Goal: Task Accomplishment & Management: Manage account settings

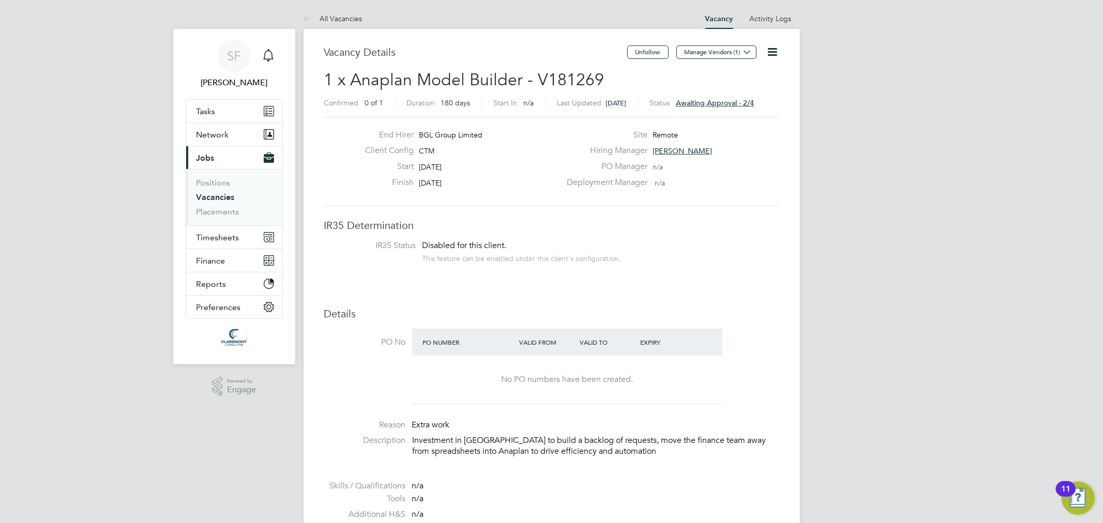
click at [324, 14] on link "All Vacancies" at bounding box center [333, 18] width 59 height 9
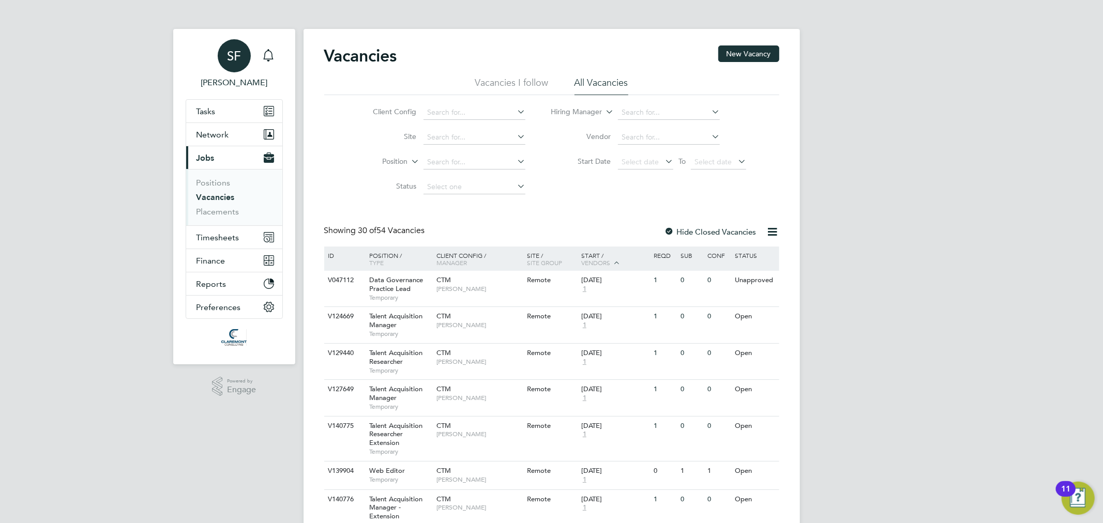
click at [236, 57] on span "SF" at bounding box center [234, 55] width 14 height 13
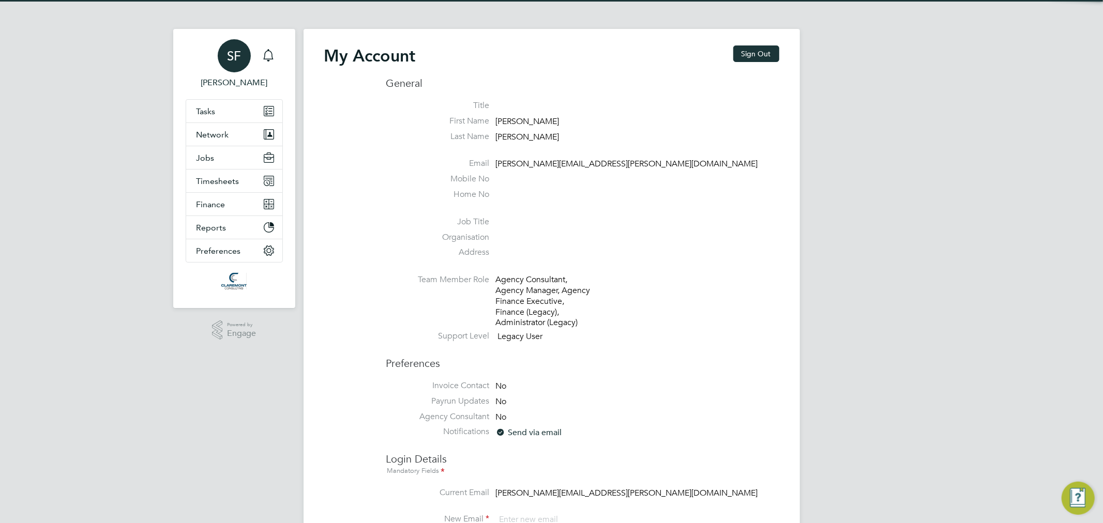
type input "[PERSON_NAME][EMAIL_ADDRESS][PERSON_NAME][DOMAIN_NAME]"
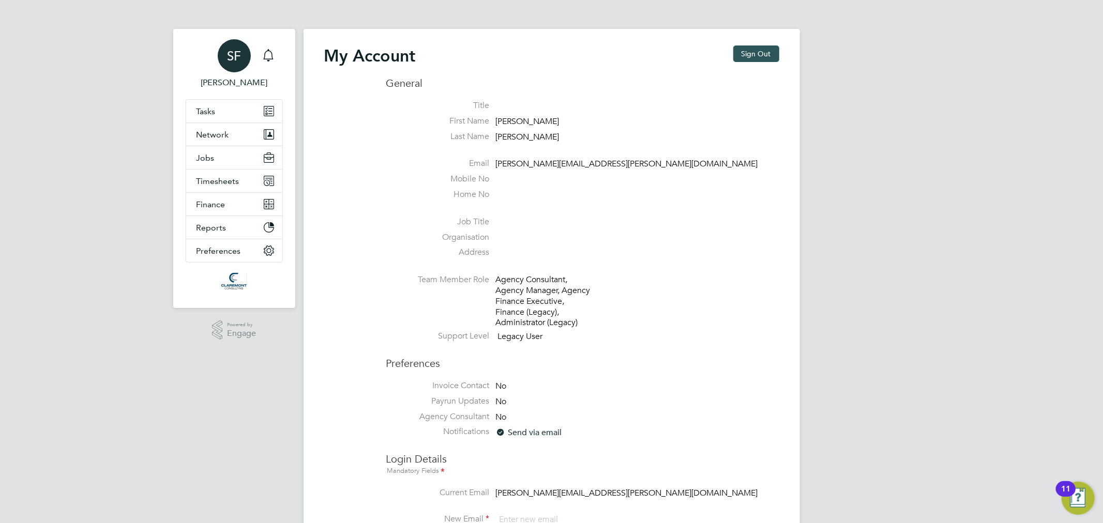
click at [742, 58] on button "Sign Out" at bounding box center [756, 54] width 46 height 17
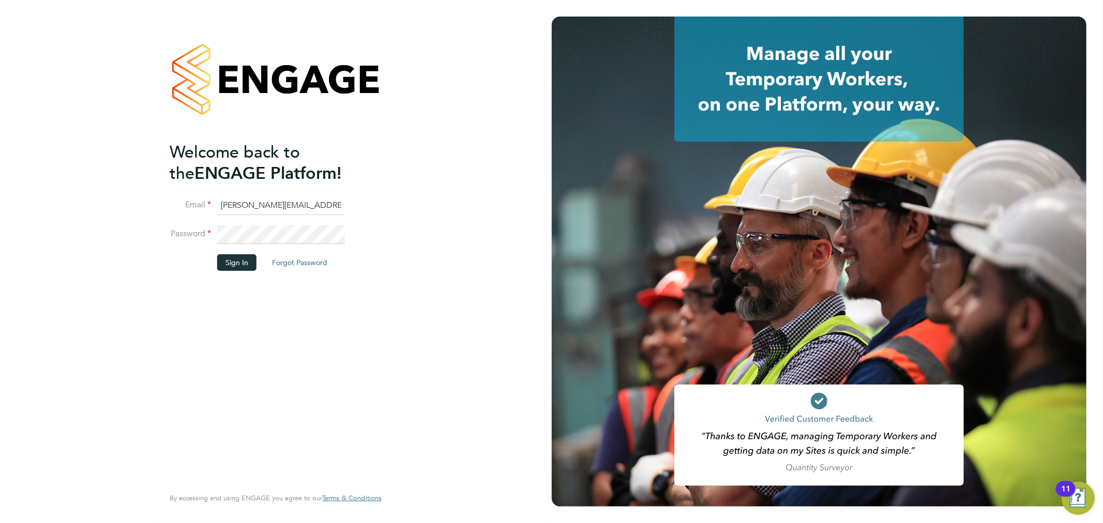
click at [256, 204] on input "[PERSON_NAME][EMAIL_ADDRESS][PERSON_NAME][DOMAIN_NAME]" at bounding box center [281, 206] width 128 height 19
type input "[EMAIL_ADDRESS][DOMAIN_NAME]"
click at [239, 260] on button "Sign In" at bounding box center [236, 262] width 39 height 17
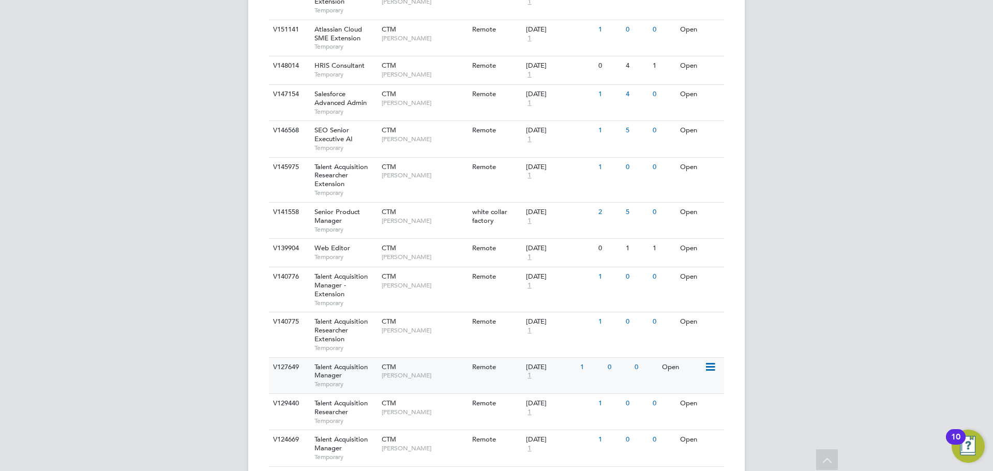
scroll to position [989, 0]
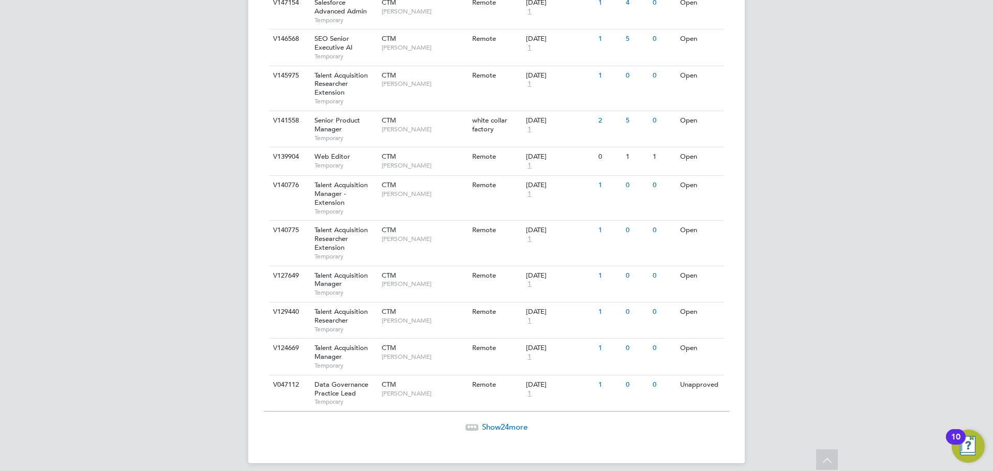
click at [482, 422] on span "Show 24 more" at bounding box center [505, 427] width 46 height 10
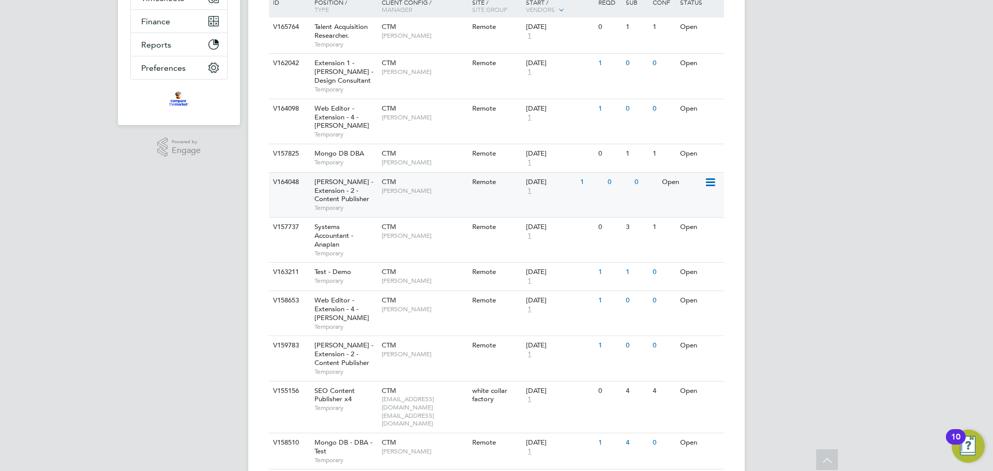
scroll to position [1166, 0]
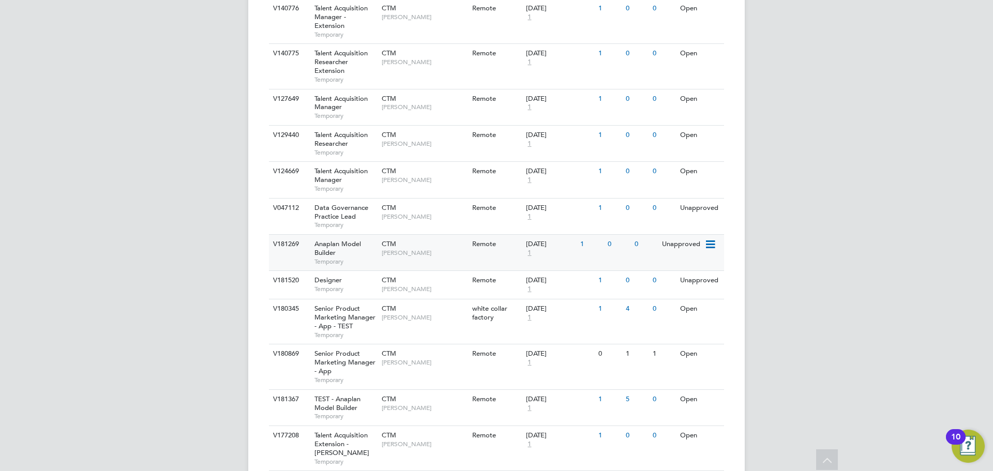
click at [384, 239] on span "CTM" at bounding box center [389, 243] width 14 height 9
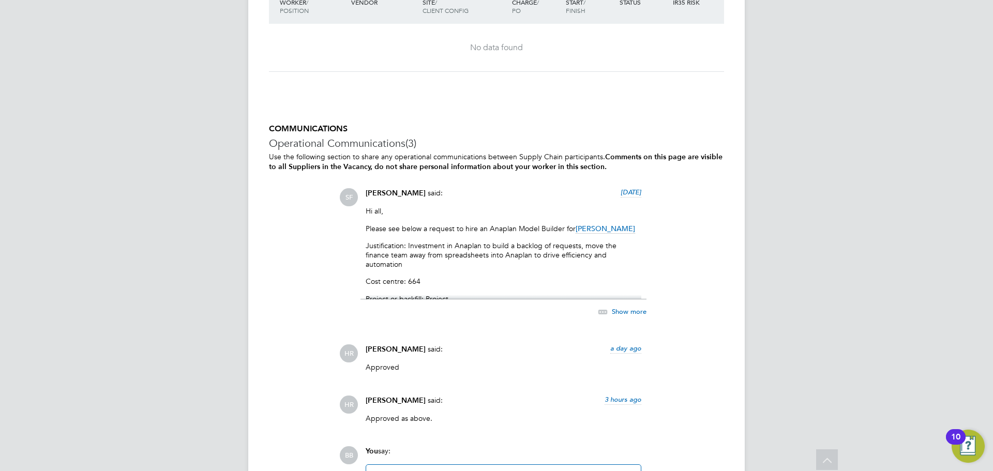
scroll to position [1034, 0]
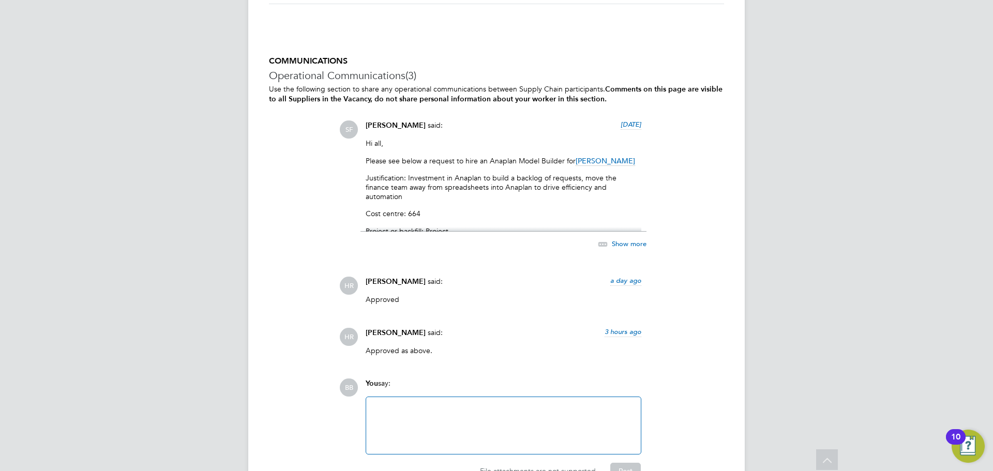
click at [474, 417] on div at bounding box center [503, 425] width 262 height 44
click at [622, 466] on button "Post" at bounding box center [625, 471] width 31 height 17
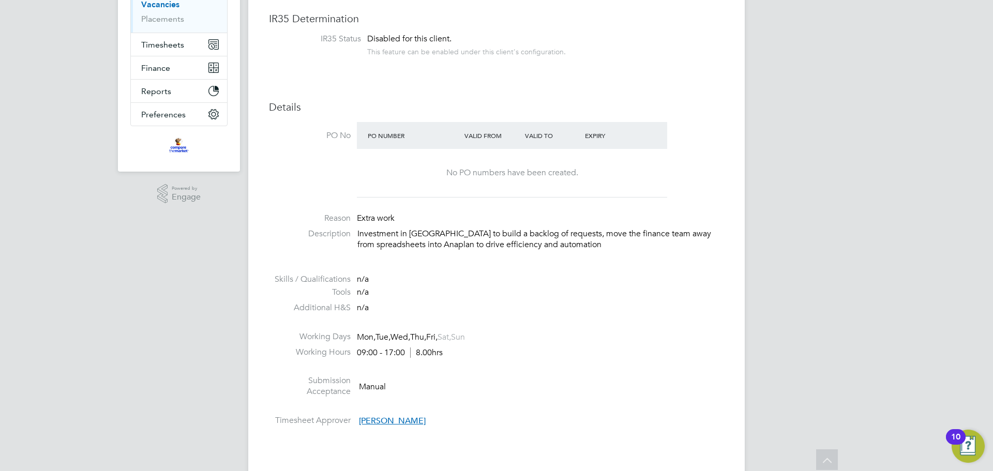
scroll to position [0, 0]
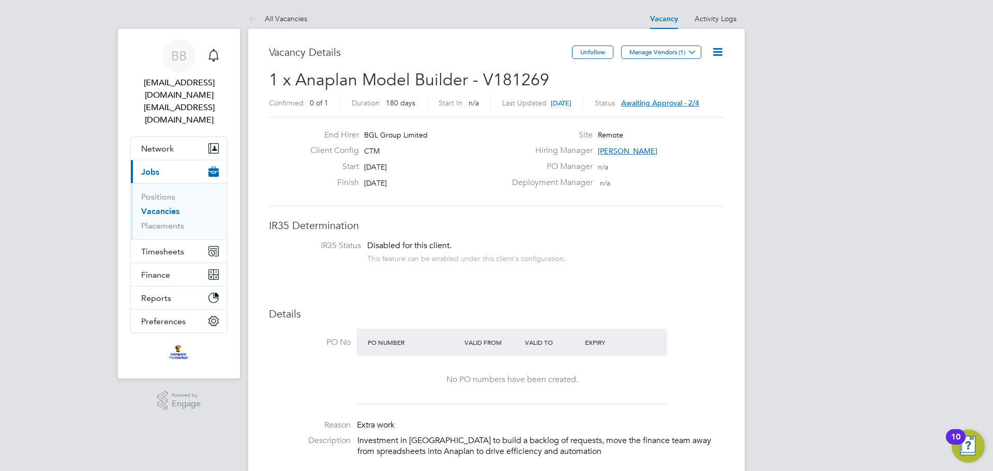
click at [694, 103] on span "Awaiting approval - 2/4" at bounding box center [660, 102] width 78 height 9
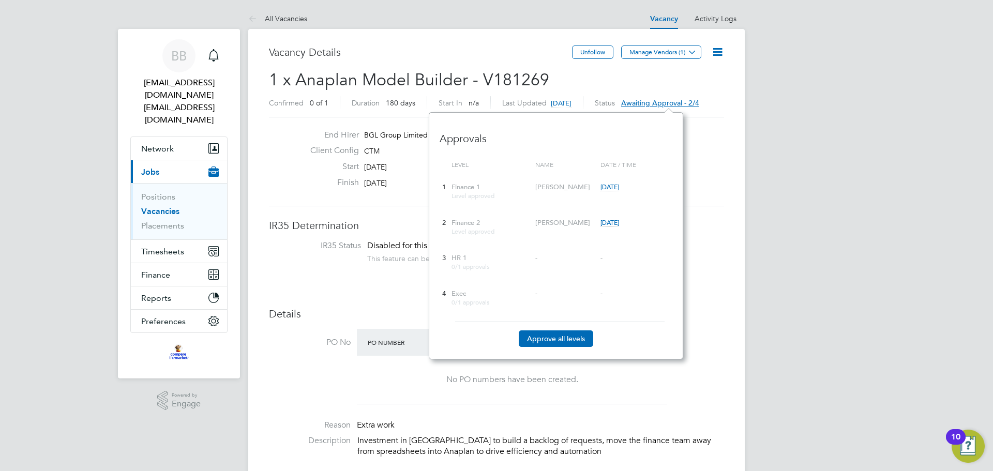
scroll to position [247, 254]
click at [549, 338] on button "Approve all levels" at bounding box center [556, 338] width 74 height 17
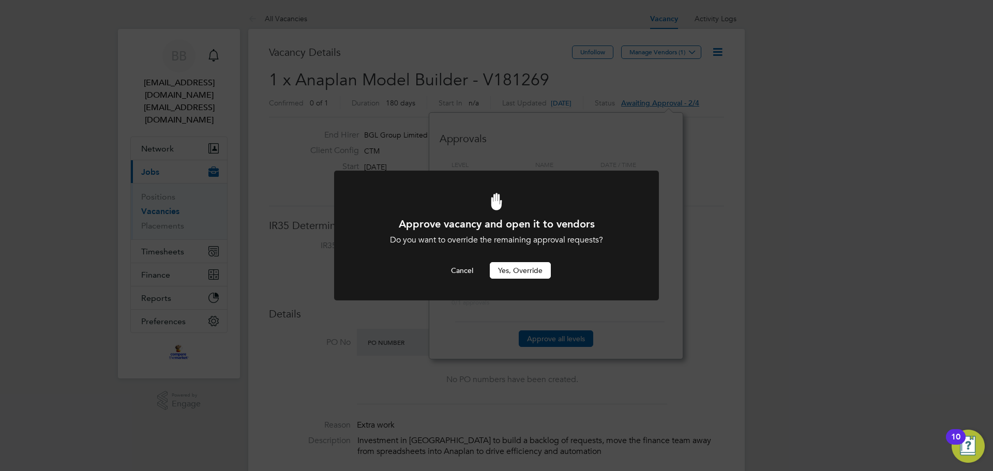
click at [529, 269] on button "Yes, Override" at bounding box center [520, 270] width 61 height 17
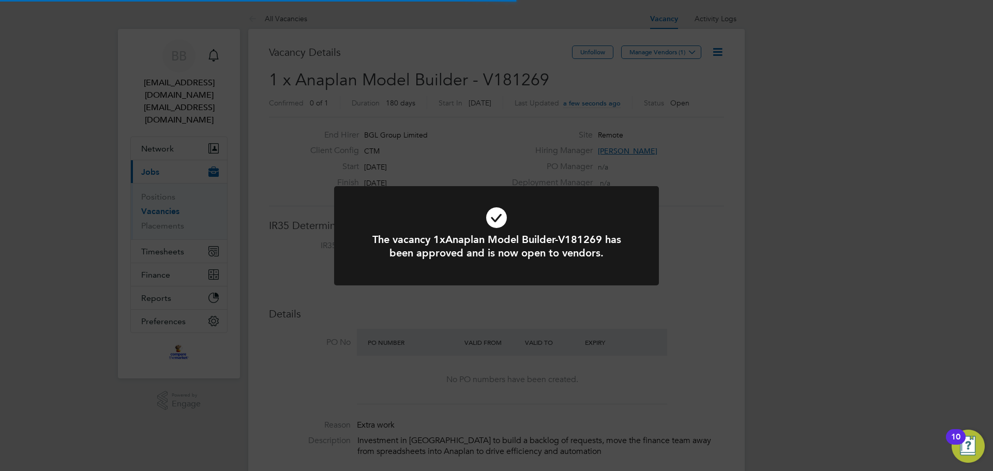
scroll to position [18, 161]
click at [717, 277] on div "The vacancy 1xAnaplan Model Builder-V181269 has been approved and is now open t…" at bounding box center [496, 235] width 993 height 471
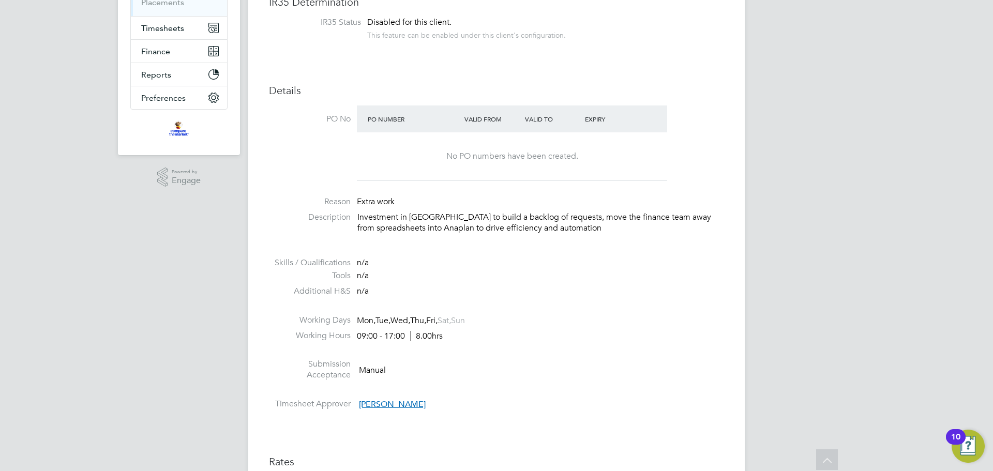
scroll to position [0, 0]
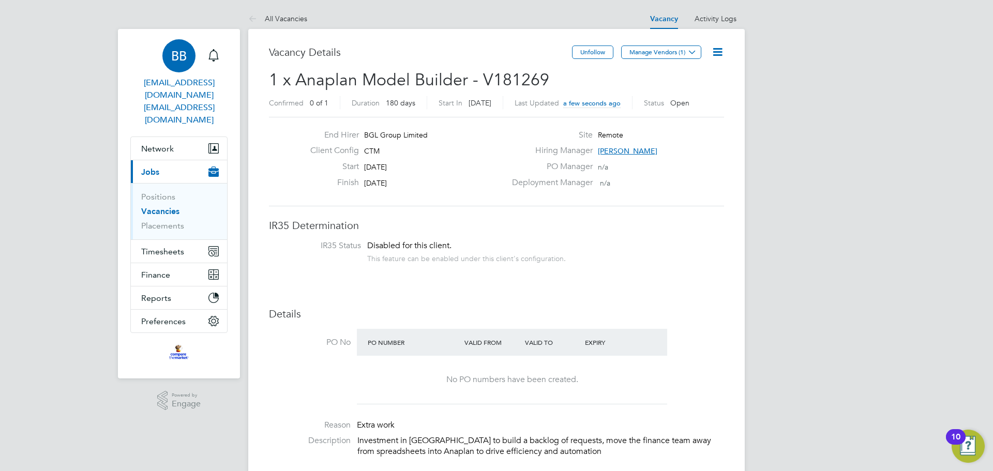
click at [185, 57] on span "BB" at bounding box center [179, 55] width 16 height 13
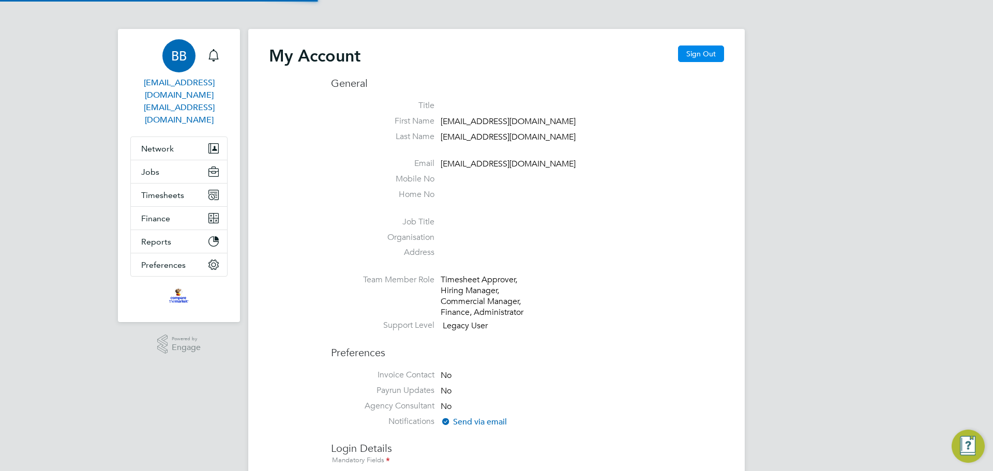
type input "[EMAIL_ADDRESS][DOMAIN_NAME]"
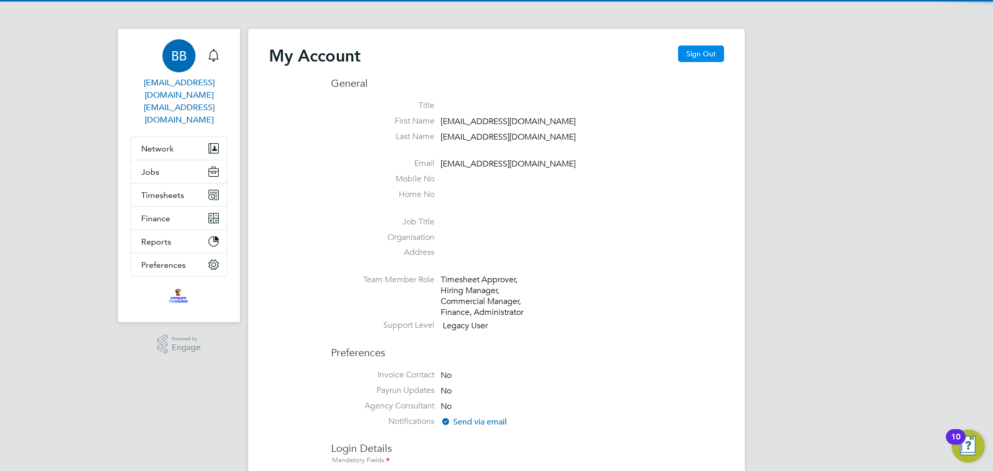
click at [718, 52] on button "Sign Out" at bounding box center [701, 54] width 46 height 17
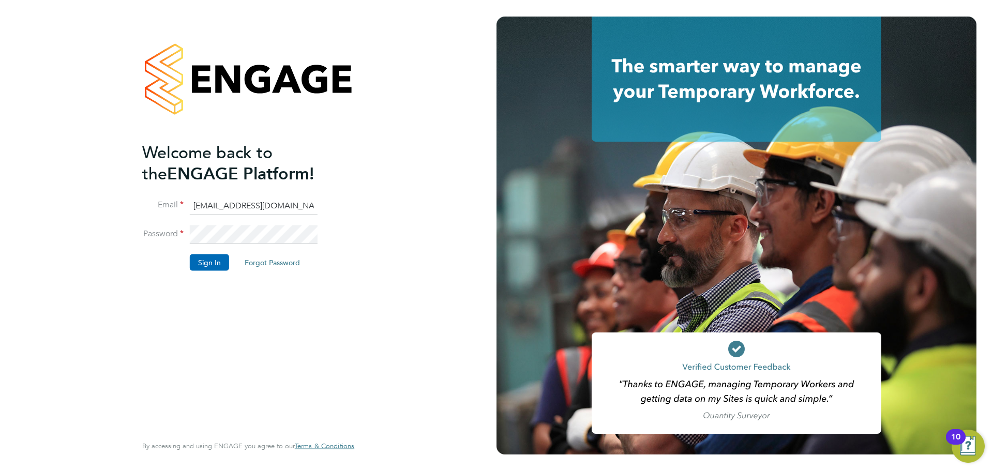
click at [220, 205] on input "[EMAIL_ADDRESS][DOMAIN_NAME]" at bounding box center [254, 206] width 128 height 19
type input "[PERSON_NAME][EMAIL_ADDRESS][PERSON_NAME][DOMAIN_NAME]"
click at [196, 264] on button "Sign In" at bounding box center [209, 262] width 39 height 17
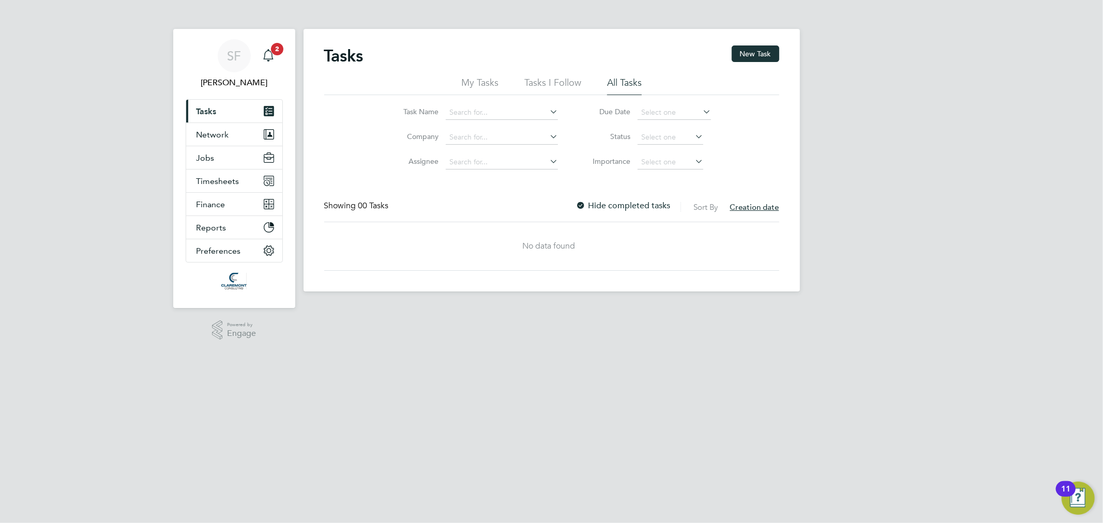
click at [283, 52] on app-badge "2" at bounding box center [277, 48] width 12 height 10
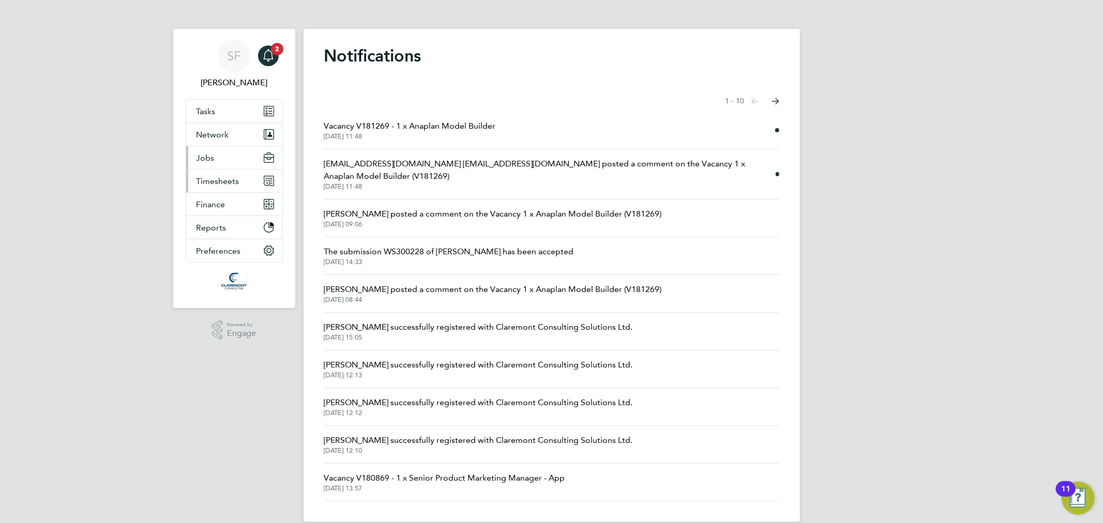
drag, startPoint x: 232, startPoint y: 153, endPoint x: 231, endPoint y: 171, distance: 17.6
click at [232, 153] on button "Jobs" at bounding box center [234, 157] width 96 height 23
click at [220, 158] on button "Jobs" at bounding box center [234, 157] width 96 height 23
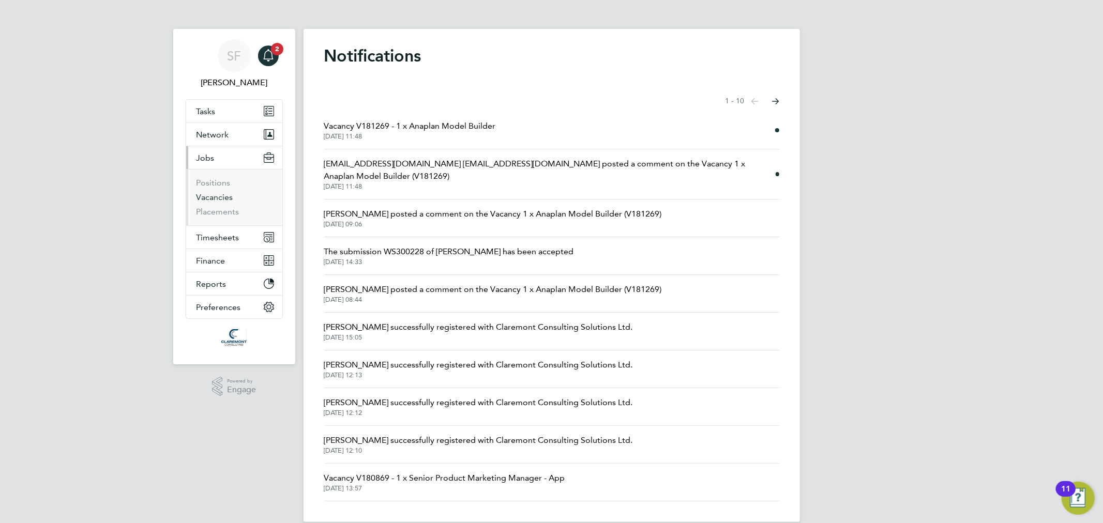
click at [225, 199] on link "Vacancies" at bounding box center [215, 197] width 37 height 10
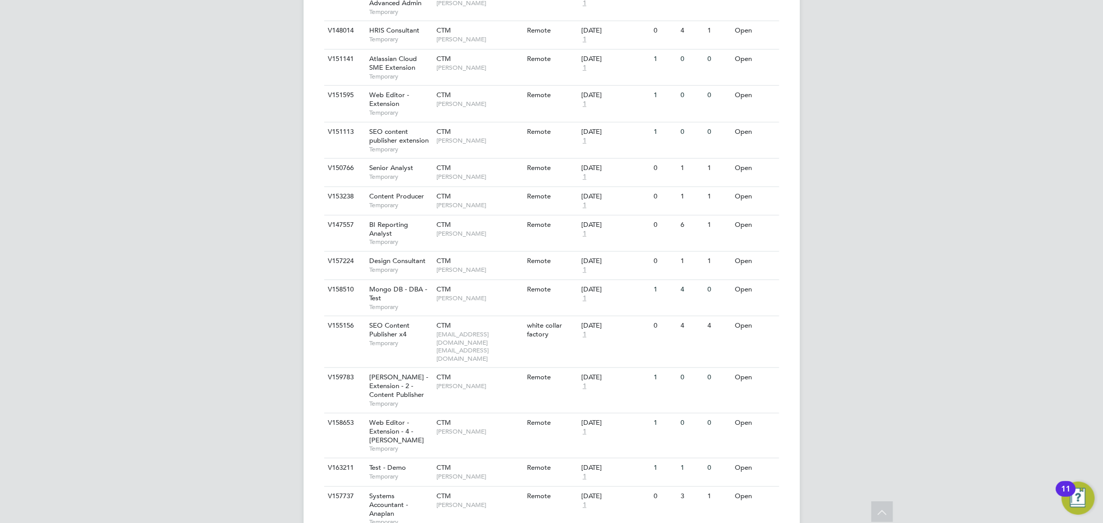
scroll to position [938, 0]
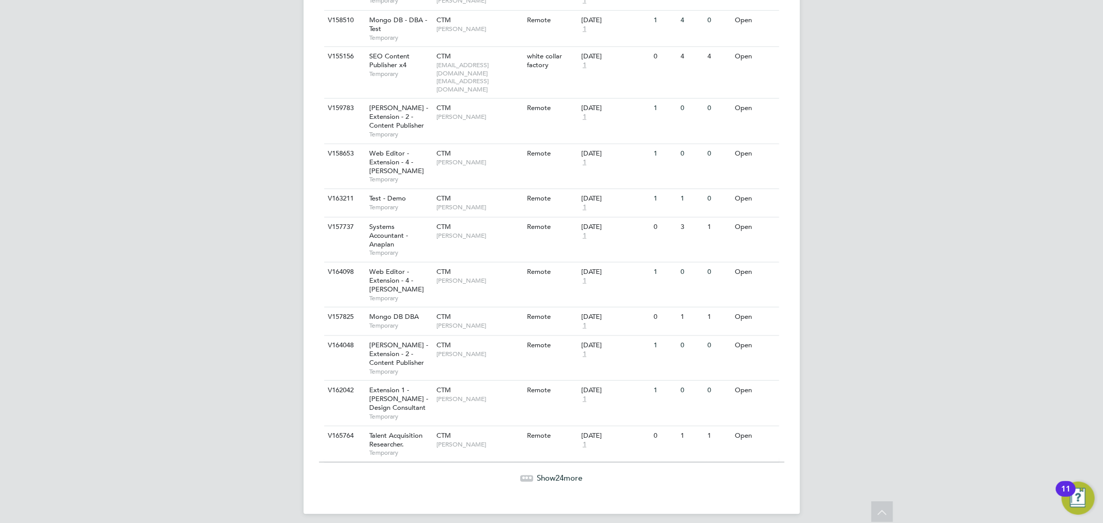
click at [533, 462] on div "Show 24 more" at bounding box center [551, 470] width 465 height 25
click at [533, 473] on div "Show 24 more" at bounding box center [551, 478] width 465 height 10
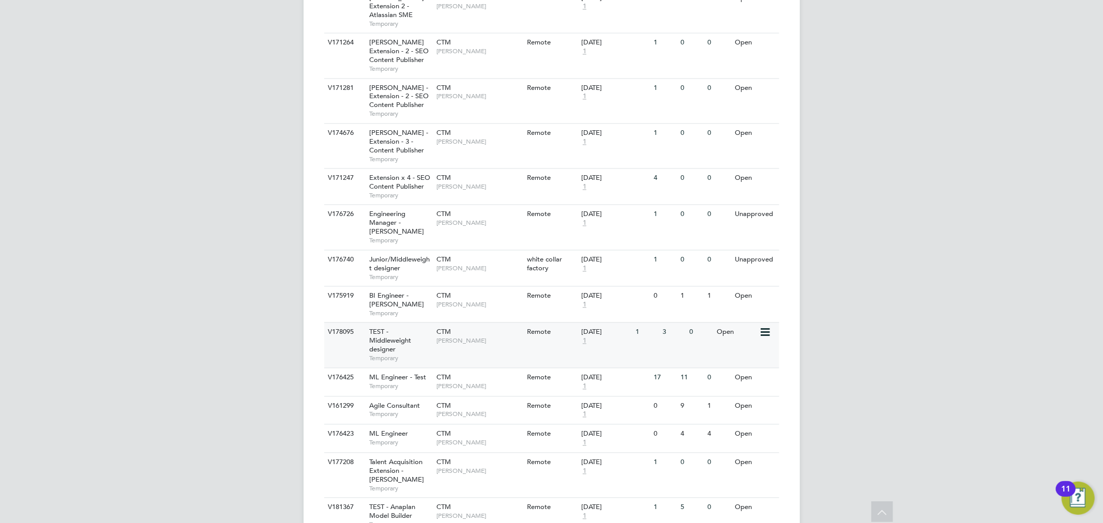
scroll to position [1845, 0]
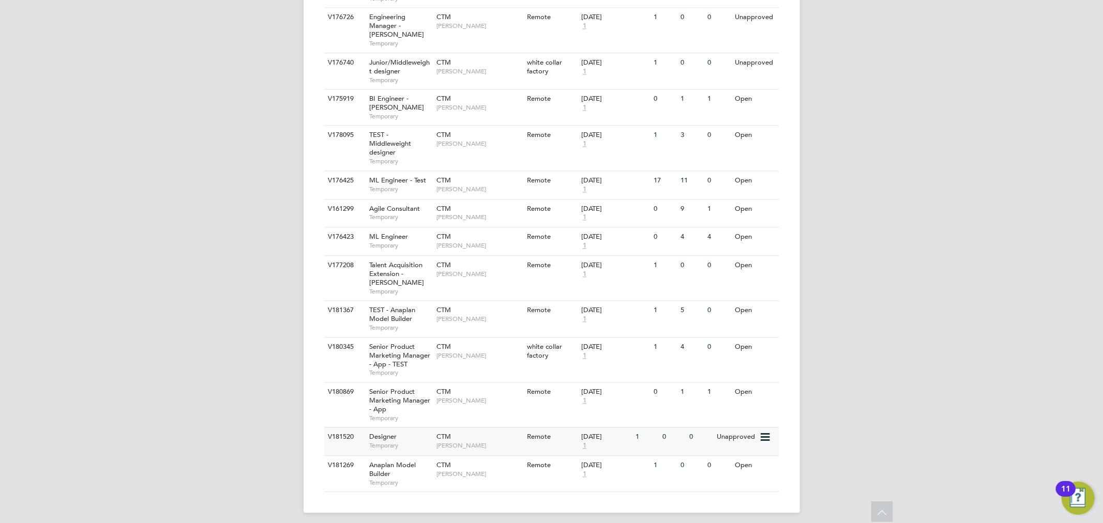
click at [448, 442] on span "James Bruce" at bounding box center [478, 446] width 85 height 8
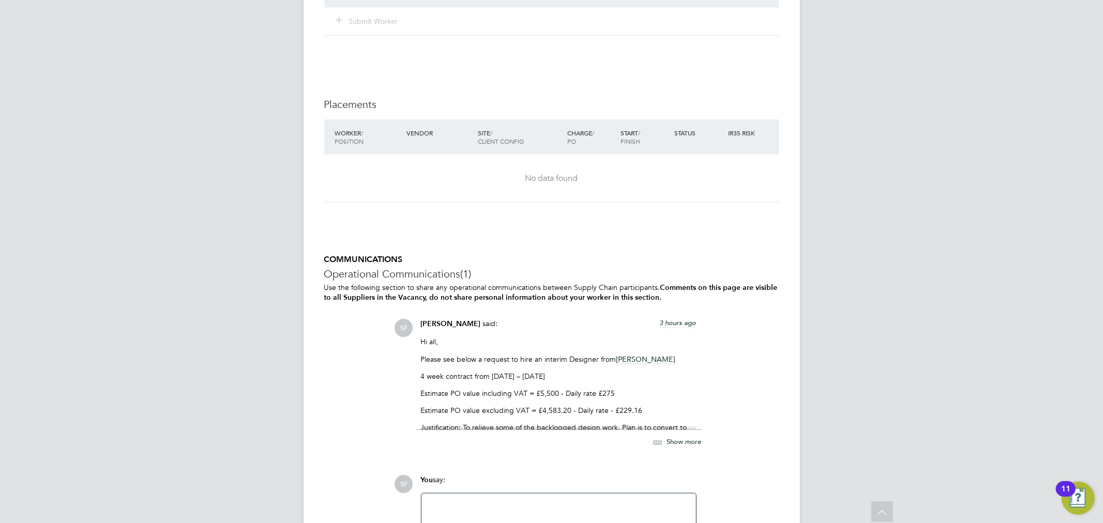
scroll to position [954, 0]
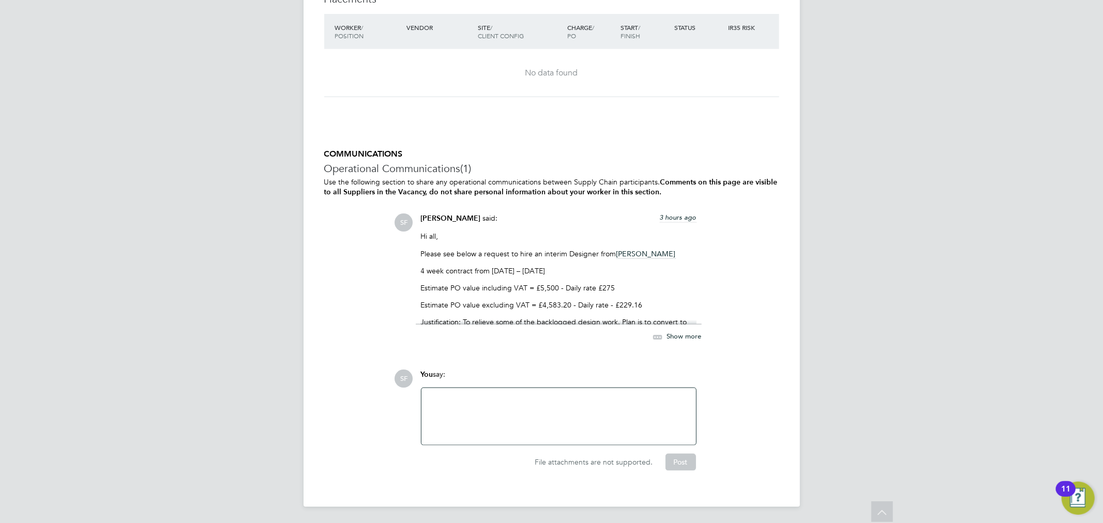
click at [677, 338] on span "Show more" at bounding box center [684, 337] width 35 height 9
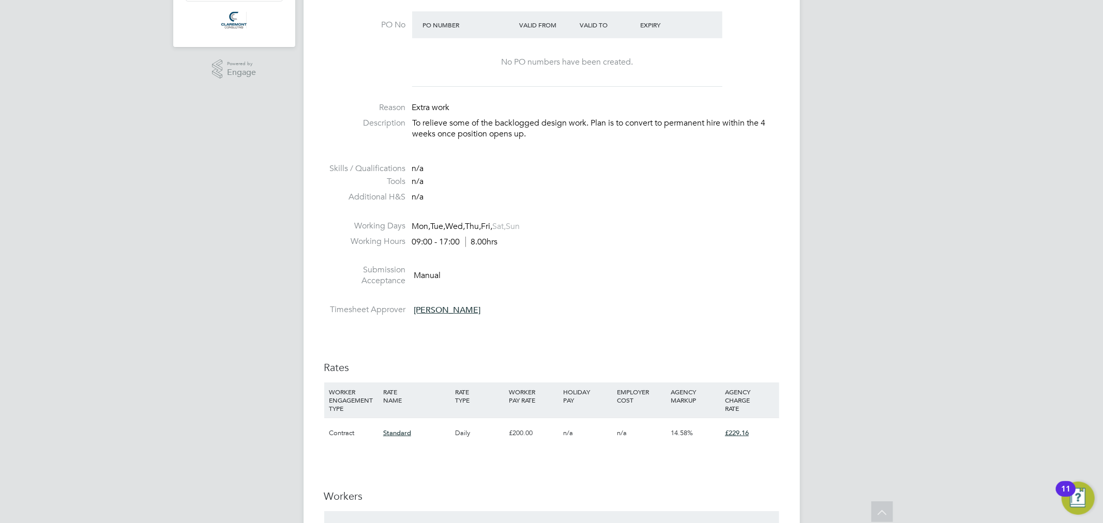
scroll to position [0, 0]
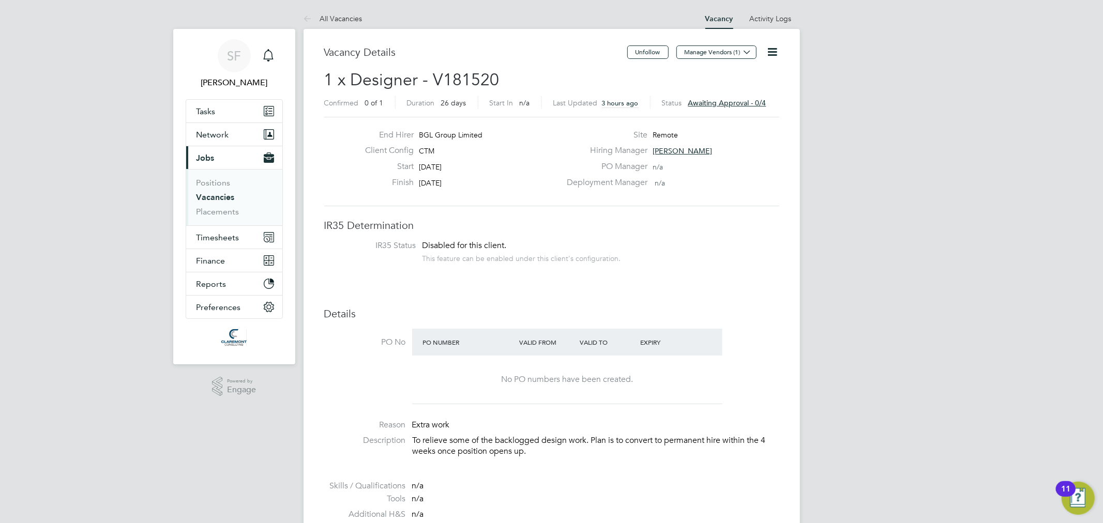
click at [722, 104] on span "Awaiting approval - 0/4" at bounding box center [727, 102] width 78 height 9
